Goal: Check status: Check status

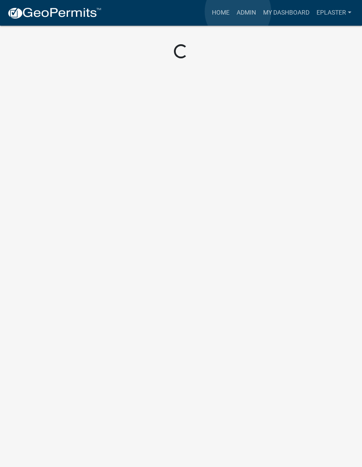
click at [238, 11] on link "Admin" at bounding box center [246, 12] width 27 height 17
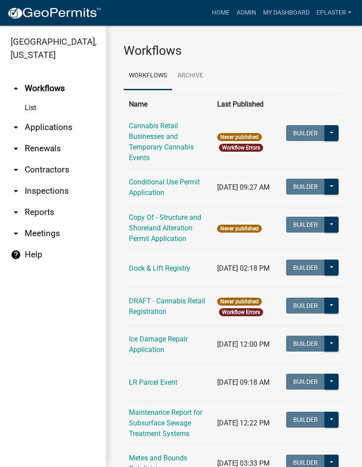
click at [52, 125] on link "arrow_drop_down Applications" at bounding box center [53, 127] width 106 height 21
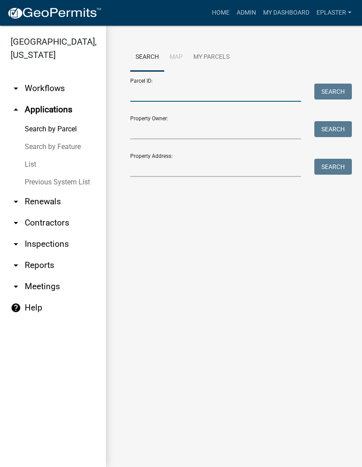
click at [188, 92] on input "Parcel ID:" at bounding box center [215, 93] width 171 height 18
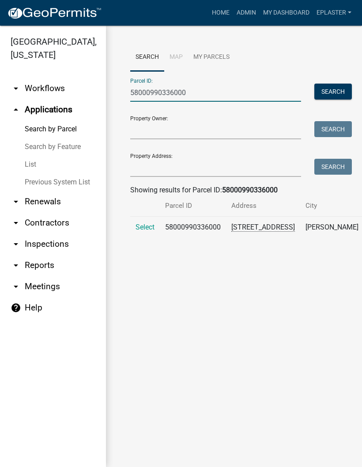
type input "58000990336000"
click at [143, 231] on span "Select" at bounding box center [145, 227] width 19 height 8
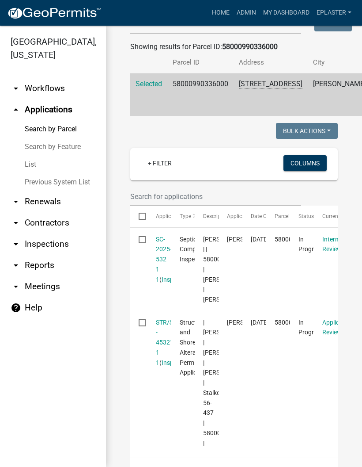
scroll to position [281, 0]
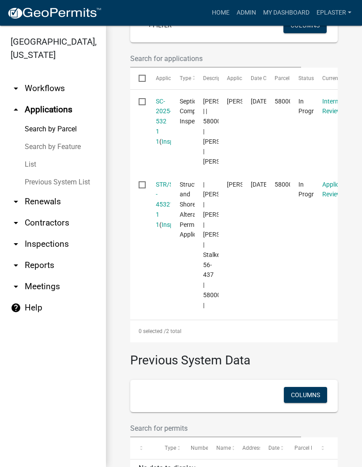
click at [160, 130] on link "SC-2025-532 1 1" at bounding box center [164, 121] width 16 height 47
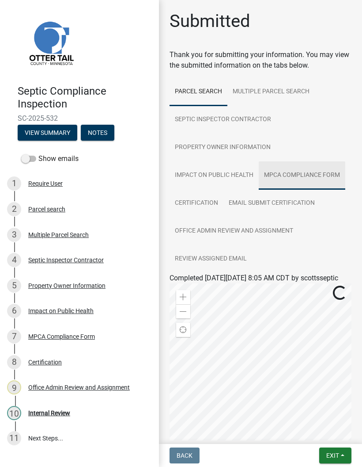
click at [315, 177] on link "MPCA Compliance Form" at bounding box center [302, 175] width 87 height 28
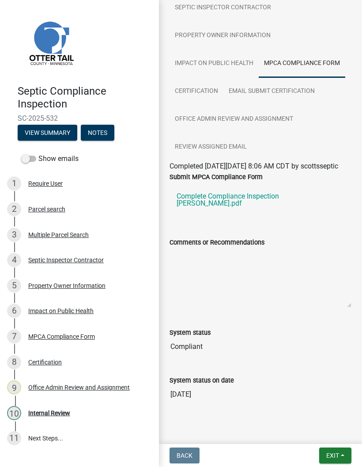
scroll to position [126, 0]
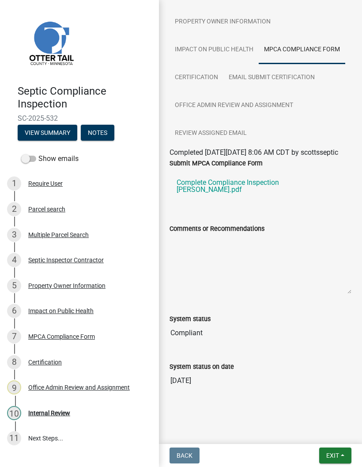
click at [293, 199] on link "Complete Compliance Inspection [PERSON_NAME].pdf" at bounding box center [261, 186] width 182 height 28
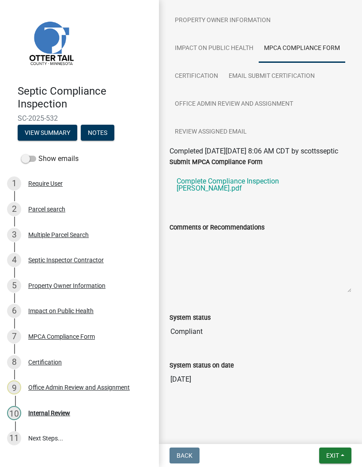
scroll to position [130, 0]
click at [339, 460] on button "Exit" at bounding box center [336, 455] width 32 height 16
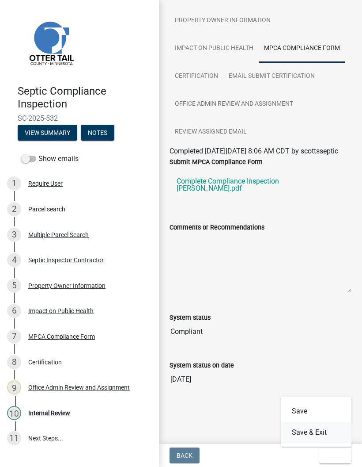
click at [318, 430] on button "Save & Exit" at bounding box center [317, 432] width 71 height 21
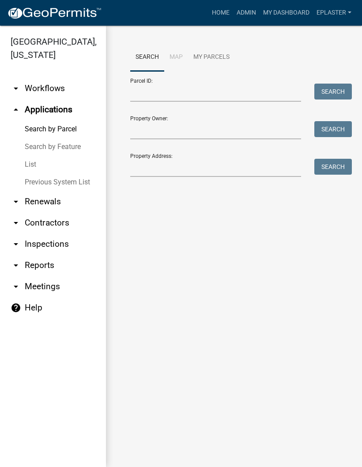
click at [250, 11] on link "Admin" at bounding box center [246, 12] width 27 height 17
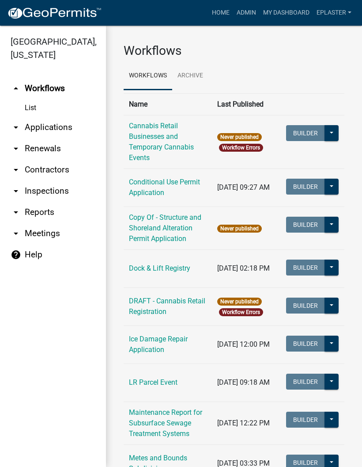
click at [46, 125] on link "arrow_drop_down Applications" at bounding box center [53, 127] width 106 height 21
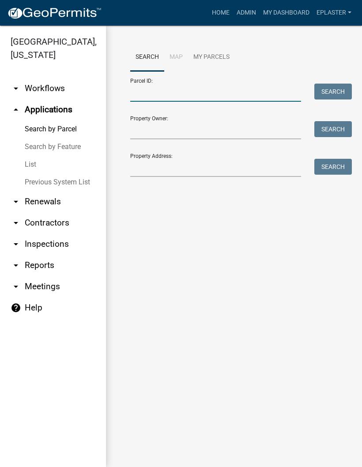
click at [207, 94] on input "Parcel ID:" at bounding box center [215, 93] width 171 height 18
type input "58000990336000"
click at [324, 87] on button "Search" at bounding box center [334, 92] width 38 height 16
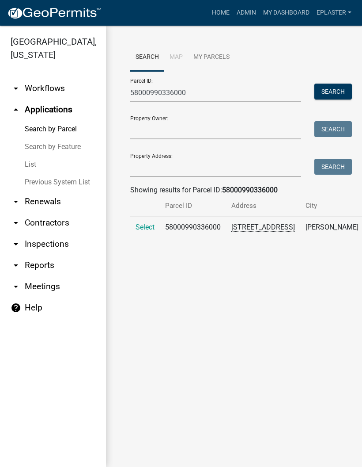
click at [141, 246] on td "Select" at bounding box center [145, 238] width 30 height 43
click at [149, 231] on span "Select" at bounding box center [145, 227] width 19 height 8
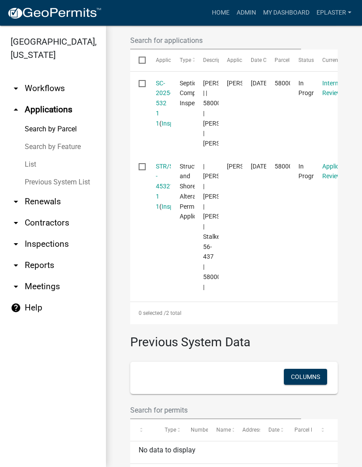
scroll to position [298, 0]
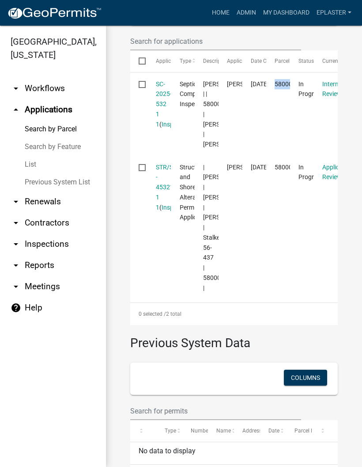
click at [278, 155] on datatable-body-cell "58000990336000" at bounding box center [279, 113] width 24 height 83
click at [280, 151] on datatable-body-cell "58000990336000" at bounding box center [279, 113] width 24 height 83
click at [160, 112] on link "SC-2025-532 1 1" at bounding box center [164, 103] width 16 height 47
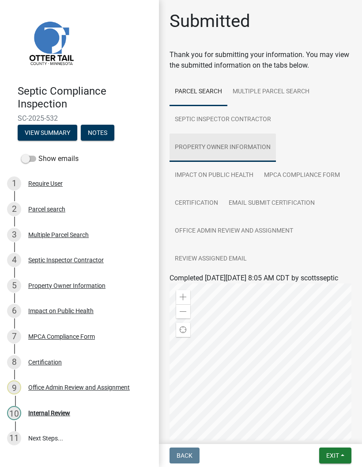
click at [259, 149] on link "Property Owner Information" at bounding box center [223, 147] width 107 height 28
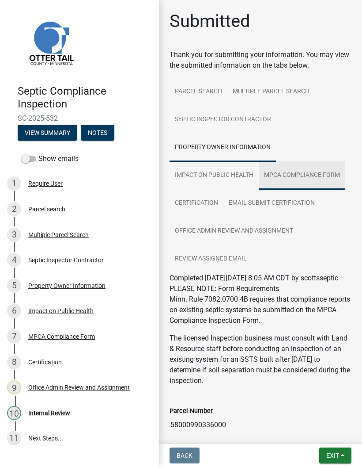
click at [325, 177] on link "MPCA Compliance Form" at bounding box center [302, 175] width 87 height 28
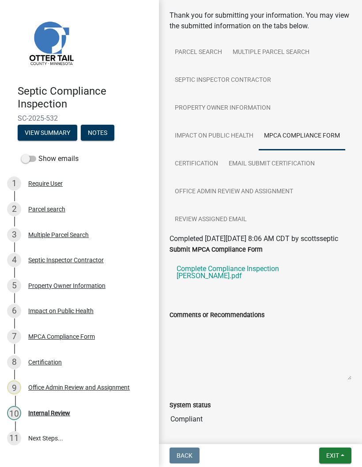
scroll to position [59, 0]
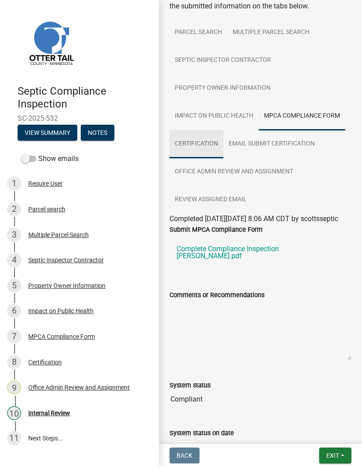
click at [198, 145] on link "Certification" at bounding box center [197, 144] width 54 height 28
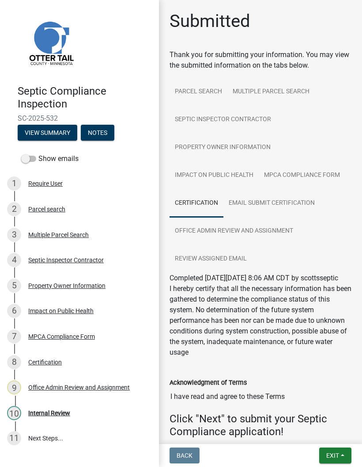
scroll to position [0, 0]
